Goal: Information Seeking & Learning: Learn about a topic

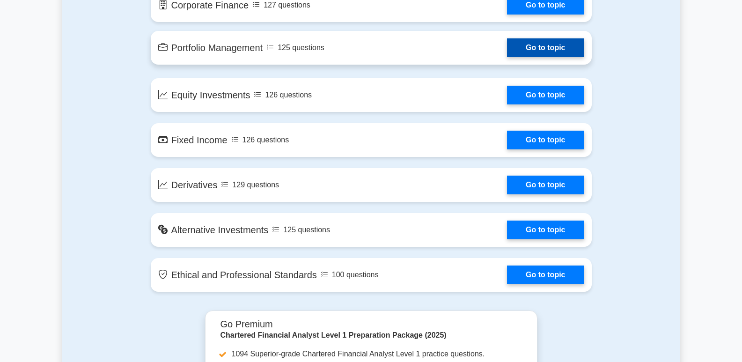
scroll to position [702, 0]
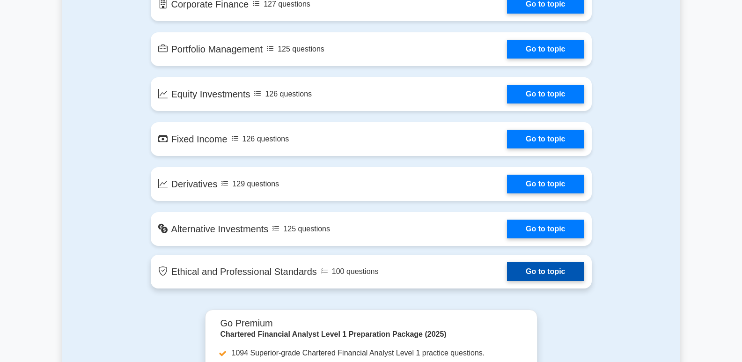
click at [523, 270] on link "Go to topic" at bounding box center [545, 271] width 77 height 19
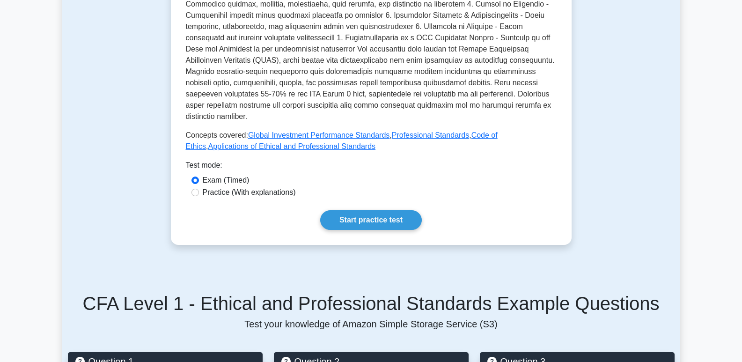
scroll to position [468, 0]
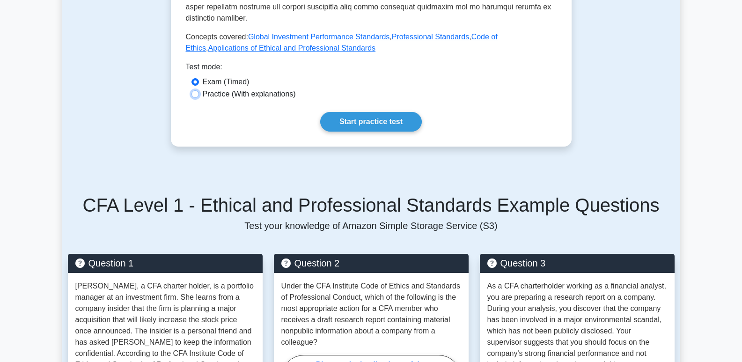
click at [197, 90] on input "Practice (With explanations)" at bounding box center [194, 93] width 7 height 7
radio input "true"
click at [381, 112] on link "Start practice test" at bounding box center [371, 122] width 102 height 20
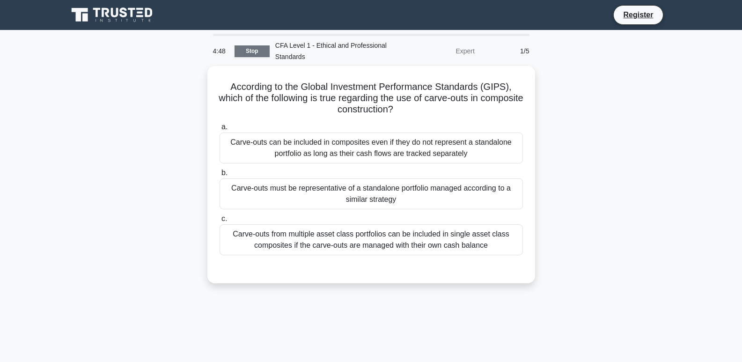
click at [254, 51] on link "Stop" at bounding box center [251, 51] width 35 height 12
click at [248, 49] on link "Stop" at bounding box center [251, 51] width 35 height 12
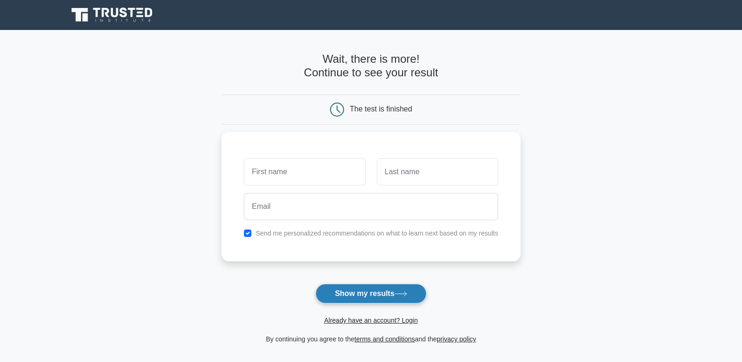
click at [354, 295] on button "Show my results" at bounding box center [370, 294] width 110 height 20
